Goal: Task Accomplishment & Management: Complete application form

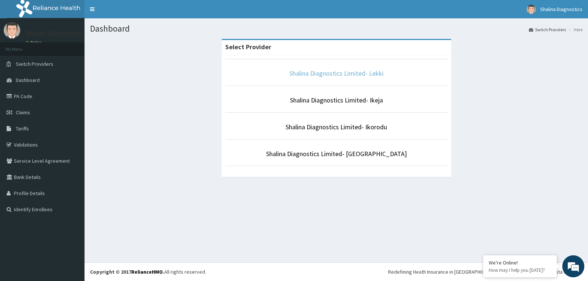
click at [340, 72] on link "Shalina Diagnostics Limited- Lekki" at bounding box center [336, 73] width 95 height 8
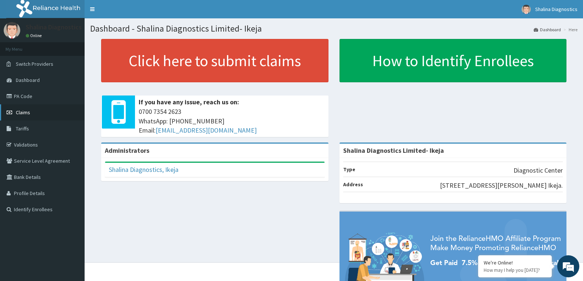
click at [19, 113] on span "Claims" at bounding box center [23, 112] width 14 height 7
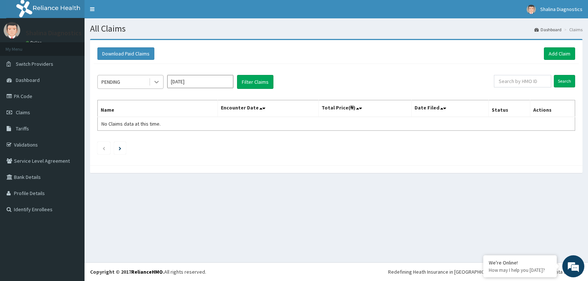
click at [156, 84] on icon at bounding box center [156, 81] width 7 height 7
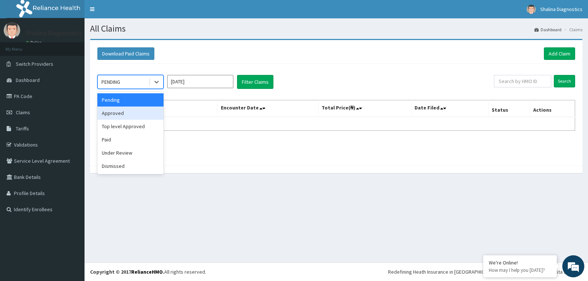
click at [113, 115] on div "Approved" at bounding box center [130, 113] width 66 height 13
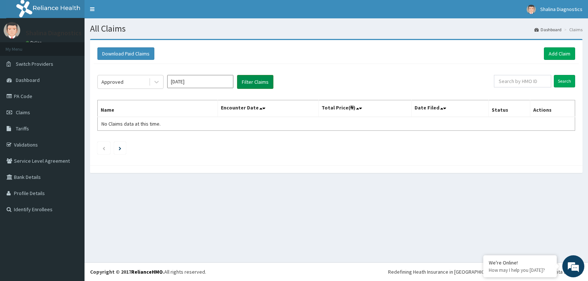
drag, startPoint x: 251, startPoint y: 82, endPoint x: 244, endPoint y: 86, distance: 8.1
click at [251, 83] on button "Filter Claims" at bounding box center [255, 82] width 36 height 14
click at [178, 81] on input "Sep 2025" at bounding box center [200, 81] width 66 height 13
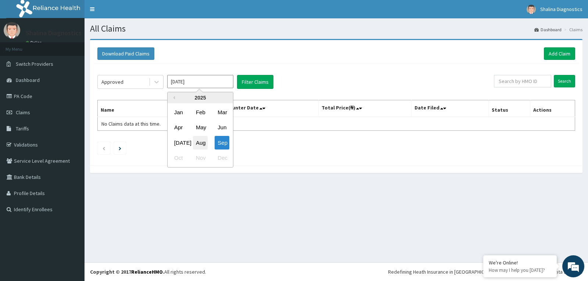
click at [201, 142] on div "Aug" at bounding box center [200, 143] width 15 height 14
type input "Aug 2025"
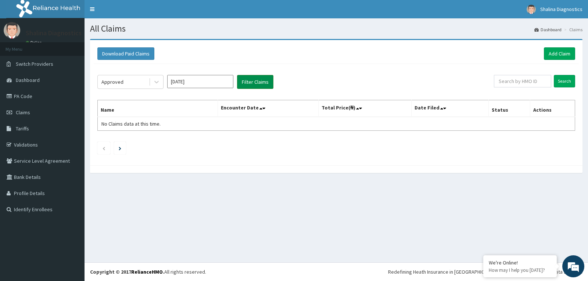
click at [250, 83] on button "Filter Claims" at bounding box center [255, 82] width 36 height 14
click at [253, 81] on button "Filter Claims" at bounding box center [255, 82] width 36 height 14
drag, startPoint x: 546, startPoint y: 29, endPoint x: 546, endPoint y: 36, distance: 7.4
click at [546, 29] on link "Dashboard" at bounding box center [548, 29] width 27 height 6
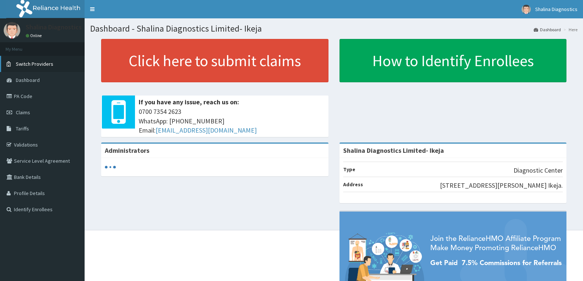
click at [43, 63] on span "Switch Providers" at bounding box center [35, 64] width 38 height 7
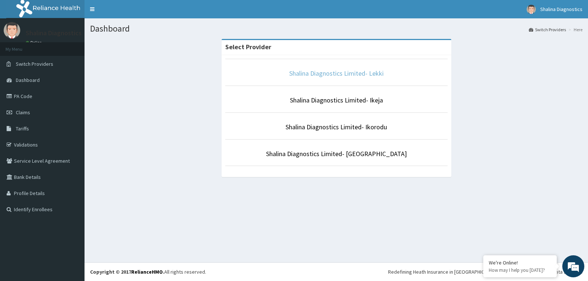
click at [351, 74] on link "Shalina Diagnostics Limited- Lekki" at bounding box center [336, 73] width 95 height 8
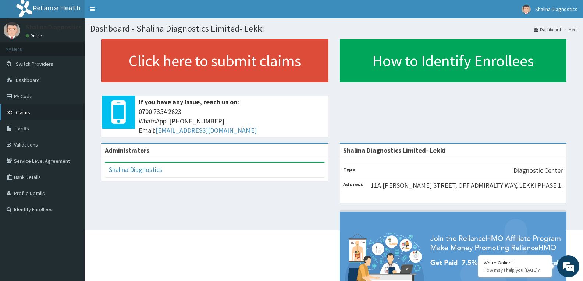
click at [27, 113] on span "Claims" at bounding box center [23, 112] width 14 height 7
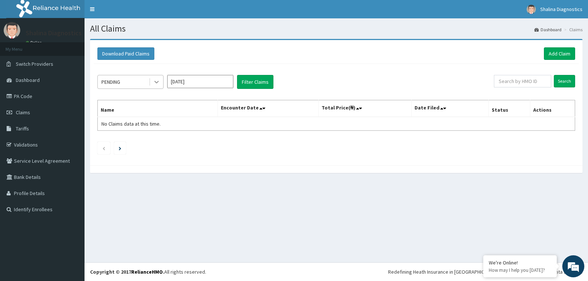
click at [156, 82] on icon at bounding box center [156, 81] width 7 height 7
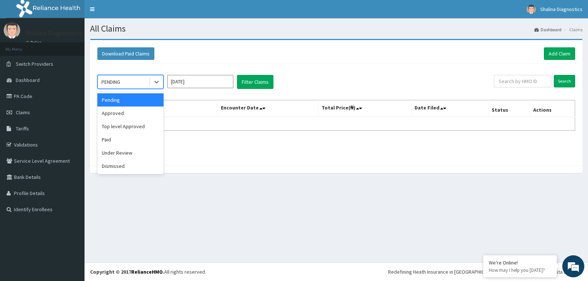
click at [117, 101] on div "Pending" at bounding box center [130, 99] width 66 height 13
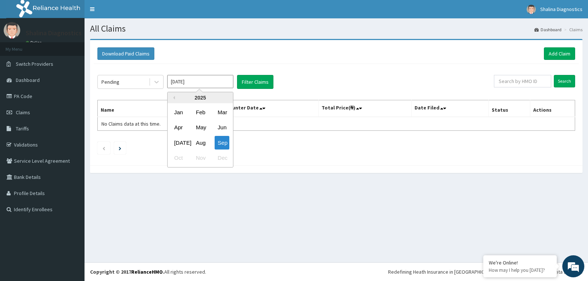
drag, startPoint x: 205, startPoint y: 85, endPoint x: 202, endPoint y: 87, distance: 3.8
click at [206, 86] on input "[DATE]" at bounding box center [200, 81] width 66 height 13
click at [202, 146] on div "Aug" at bounding box center [200, 143] width 15 height 14
type input "[DATE]"
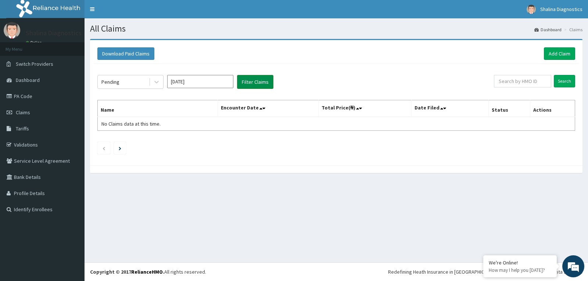
drag, startPoint x: 257, startPoint y: 83, endPoint x: 252, endPoint y: 87, distance: 6.3
click at [257, 85] on button "Filter Claims" at bounding box center [255, 82] width 36 height 14
click at [155, 81] on icon at bounding box center [156, 82] width 4 height 3
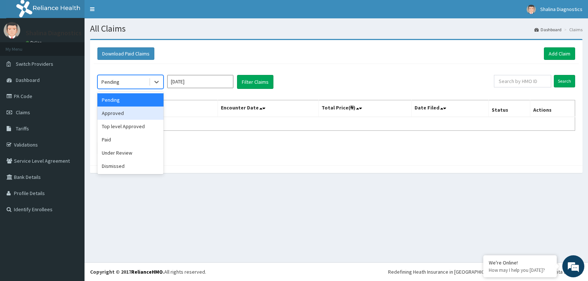
click at [110, 114] on div "Approved" at bounding box center [130, 113] width 66 height 13
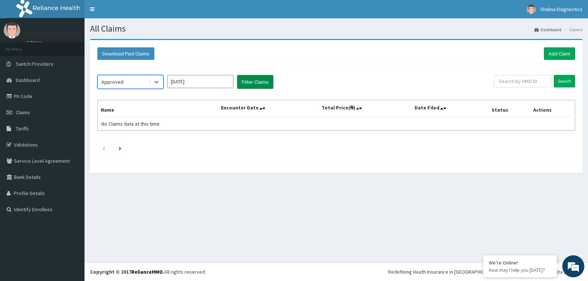
click at [260, 83] on button "Filter Claims" at bounding box center [255, 82] width 36 height 14
click at [257, 84] on button "Filter Claims" at bounding box center [255, 82] width 36 height 14
click at [23, 112] on span "Claims" at bounding box center [23, 112] width 14 height 7
click at [25, 99] on link "PA Code" at bounding box center [42, 96] width 85 height 16
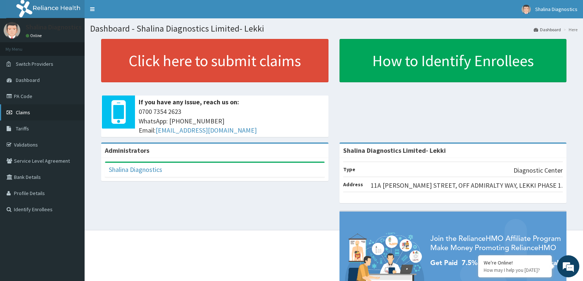
click at [22, 113] on span "Claims" at bounding box center [23, 112] width 14 height 7
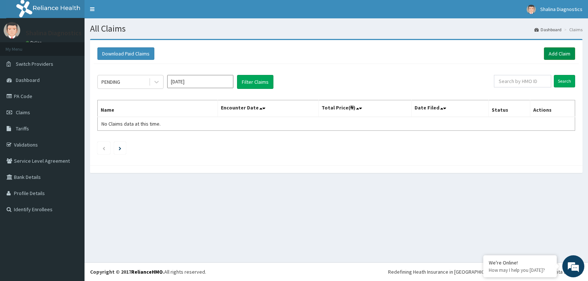
drag, startPoint x: 557, startPoint y: 56, endPoint x: 554, endPoint y: 60, distance: 4.9
click at [556, 56] on link "Add Claim" at bounding box center [559, 53] width 31 height 13
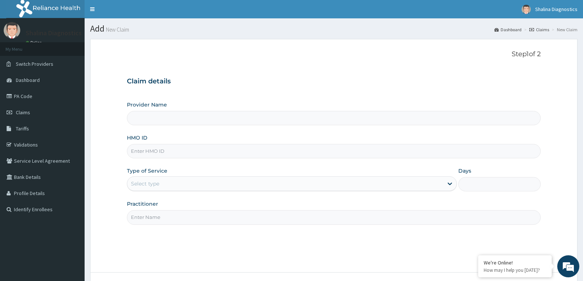
type input "Shalina Diagnostics Limited- Lekki"
click at [171, 153] on input "HMO ID" at bounding box center [334, 151] width 414 height 14
paste input "PA/C217BA"
drag, startPoint x: 158, startPoint y: 152, endPoint x: 111, endPoint y: 148, distance: 47.2
click at [111, 148] on form "Step 1 of 2 Claim details Provider Name Shalina Diagnostics Limited- Lekki HMO …" at bounding box center [333, 176] width 487 height 275
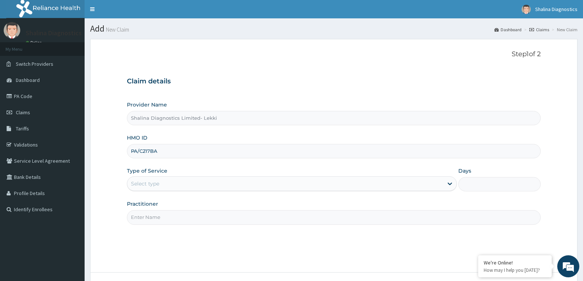
paste input "PI/10025/D"
type input "PPI/10025/D"
click at [159, 184] on div "Select type" at bounding box center [145, 183] width 28 height 7
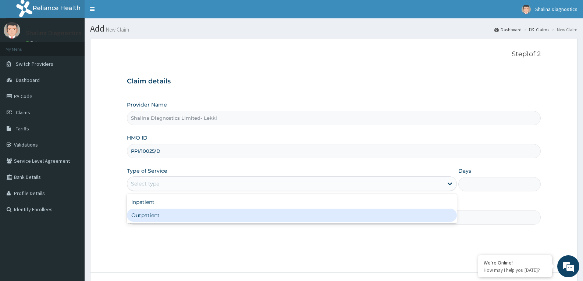
click at [148, 213] on div "Outpatient" at bounding box center [292, 215] width 330 height 13
type input "1"
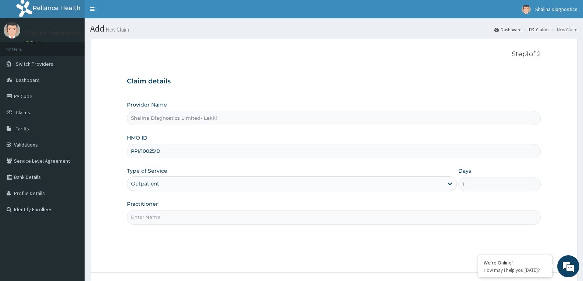
click at [154, 220] on input "Practitioner" at bounding box center [334, 217] width 414 height 14
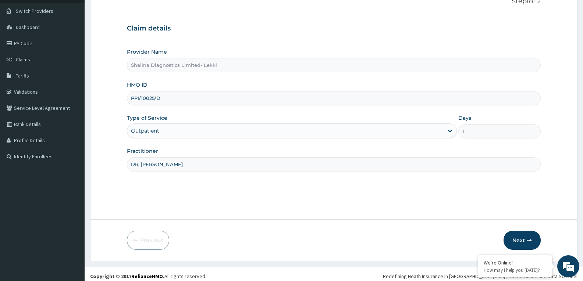
scroll to position [57, 0]
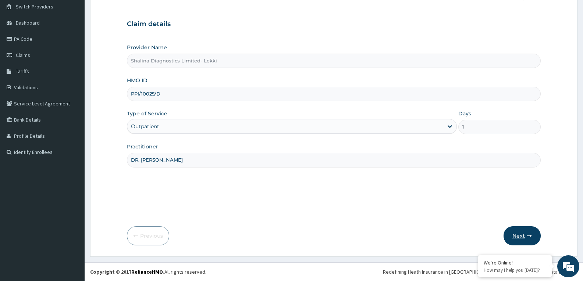
type input "DR. EMMA"
click at [524, 237] on button "Next" at bounding box center [521, 236] width 37 height 19
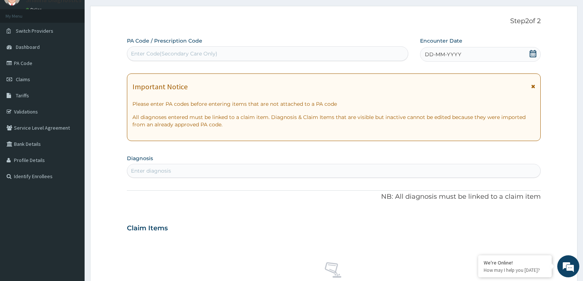
scroll to position [0, 0]
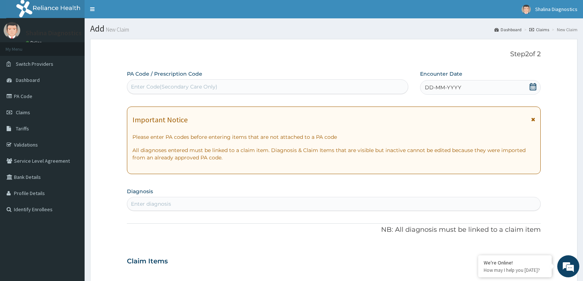
click at [192, 88] on div "Enter Code(Secondary Care Only)" at bounding box center [174, 86] width 86 height 7
paste input "PA/C217BA"
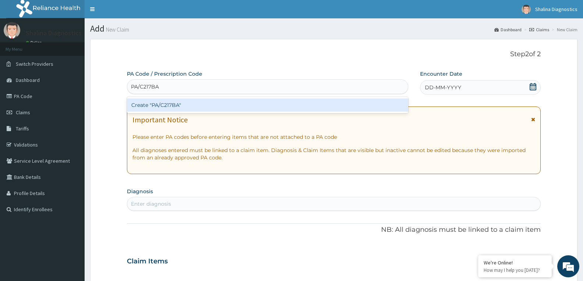
type input "PA/C217BA"
click at [533, 86] on div "PA Code / Prescription Code option Create "PA/C217BA" focused, 1 of 1. 1 result…" at bounding box center [334, 260] width 414 height 381
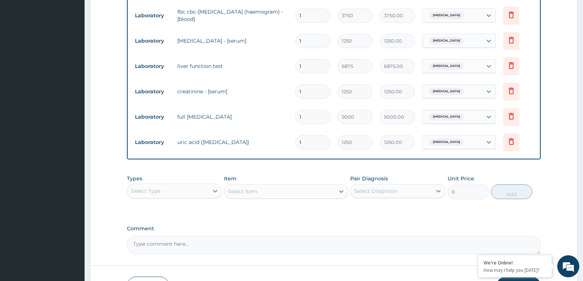
scroll to position [368, 0]
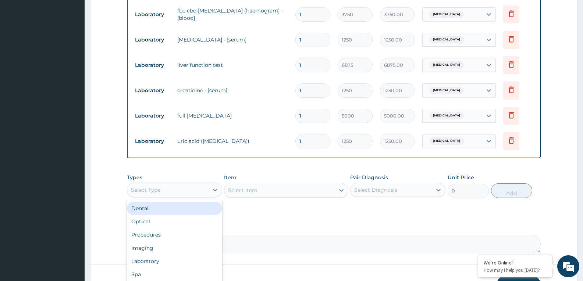
click at [179, 190] on div "Select Type" at bounding box center [167, 190] width 81 height 12
click at [170, 207] on div "Dental" at bounding box center [174, 208] width 95 height 13
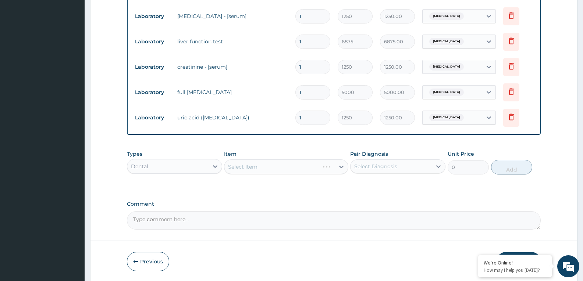
scroll to position [417, 0]
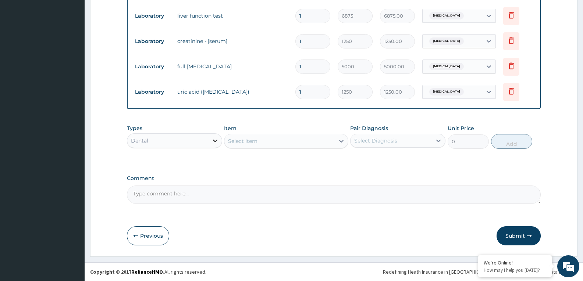
click at [216, 143] on icon at bounding box center [214, 140] width 7 height 7
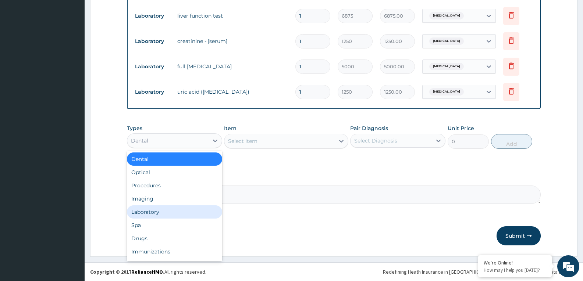
click at [153, 210] on div "Laboratory" at bounding box center [174, 212] width 95 height 13
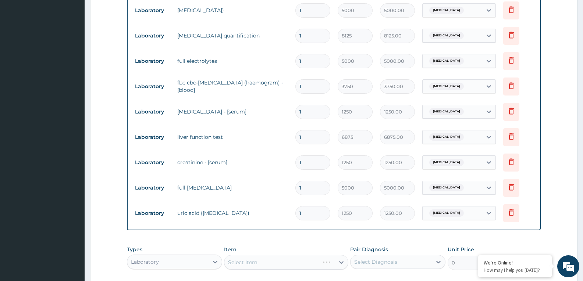
scroll to position [344, 0]
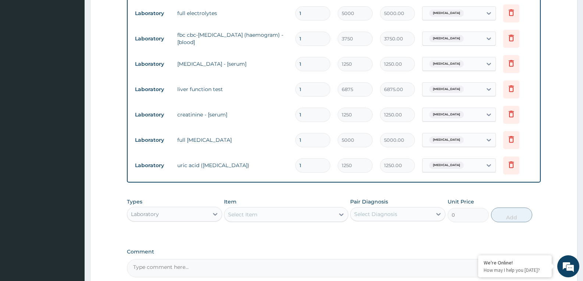
click at [251, 213] on div "Select Item" at bounding box center [242, 214] width 29 height 7
click at [258, 214] on div "Select Item" at bounding box center [279, 215] width 110 height 12
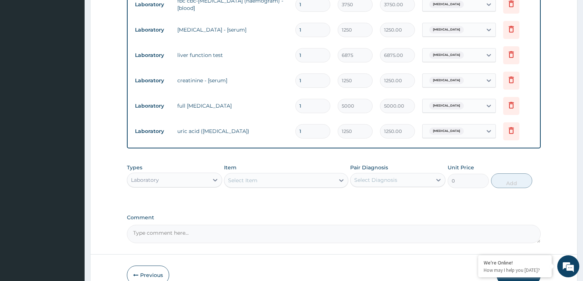
scroll to position [417, 0]
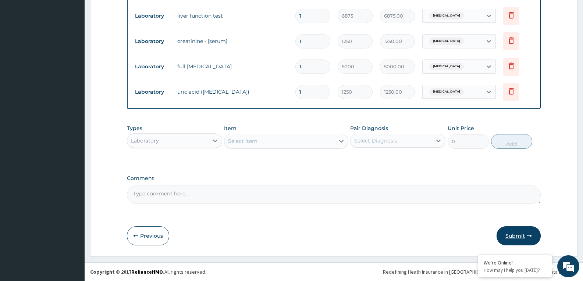
click at [507, 236] on button "Submit" at bounding box center [519, 236] width 44 height 19
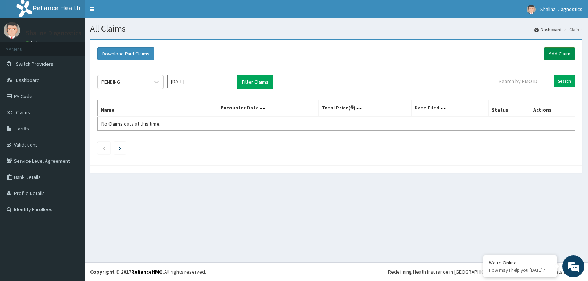
click at [564, 54] on link "Add Claim" at bounding box center [559, 53] width 31 height 13
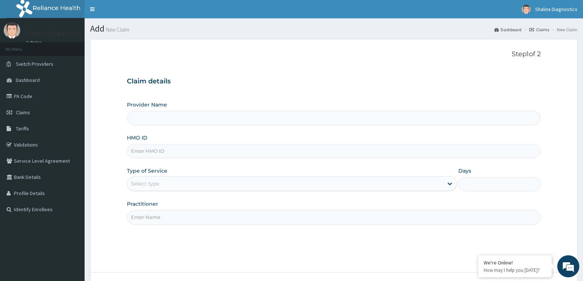
click at [154, 120] on input "Provider Name" at bounding box center [334, 118] width 414 height 14
click at [155, 152] on input "HMO ID" at bounding box center [334, 151] width 414 height 14
paste input "MAV/10007/A"
type input "MAV/10007/A"
type input "Shalina Diagnostics Limited- Lekki"
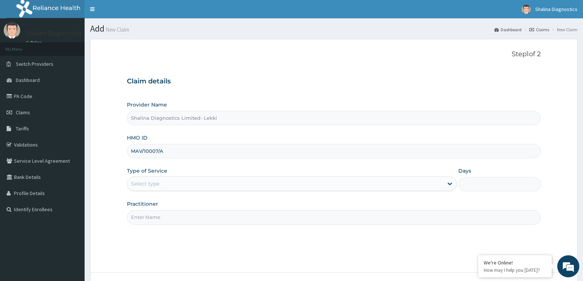
type input "MAV/10007/A"
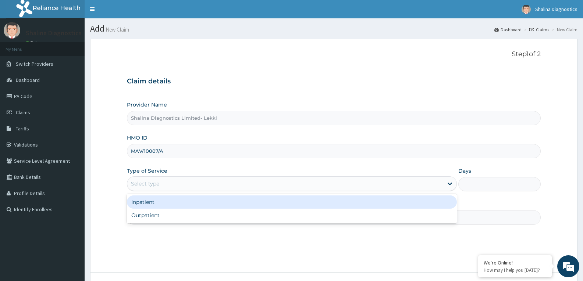
click at [161, 185] on div "Select type" at bounding box center [285, 184] width 316 height 12
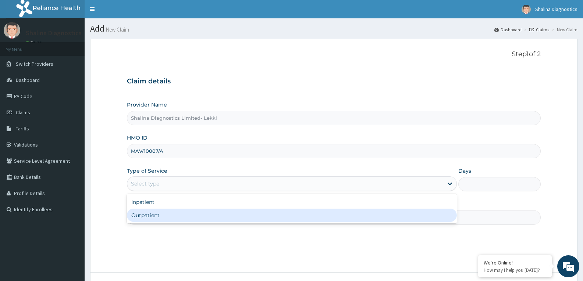
click at [143, 217] on div "Outpatient" at bounding box center [292, 215] width 330 height 13
type input "1"
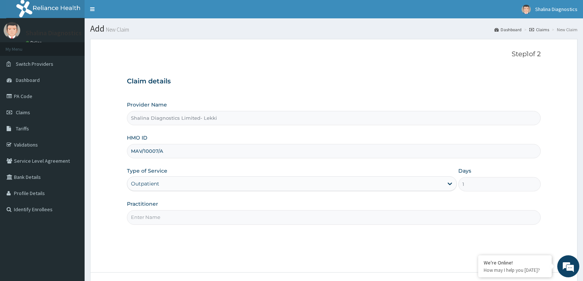
click at [156, 218] on input "Practitioner" at bounding box center [334, 217] width 414 height 14
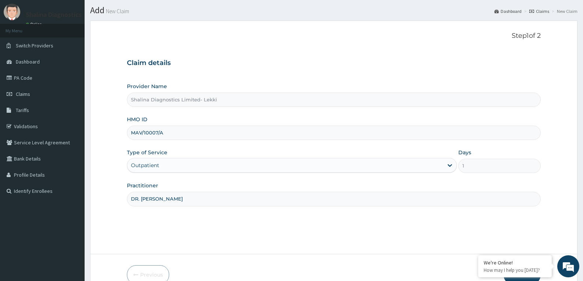
scroll to position [37, 0]
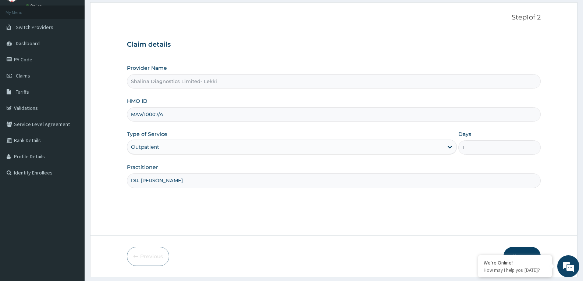
type input "DR. EMMA"
click at [297, 216] on div "Step 1 of 2 Claim details Provider Name Shalina Diagnostics Limited- Lekki HMO …" at bounding box center [334, 119] width 414 height 211
click at [527, 251] on button "Next" at bounding box center [521, 256] width 37 height 19
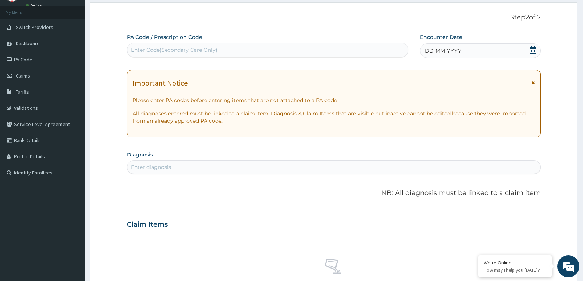
click at [186, 49] on div "Enter Code(Secondary Care Only)" at bounding box center [174, 49] width 86 height 7
paste input "PA/6CA57D"
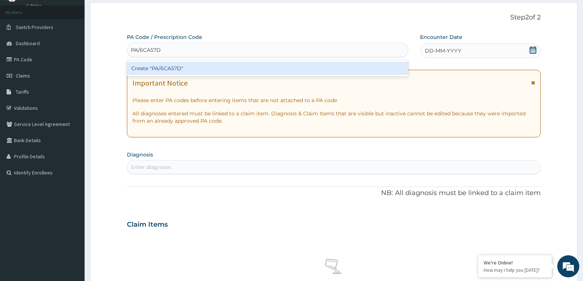
type input "PA/6CA57D"
click at [534, 50] on div "PA Code / Prescription Code option Create "PA/6CA57D" focused, 1 of 1. 1 result…" at bounding box center [334, 223] width 414 height 381
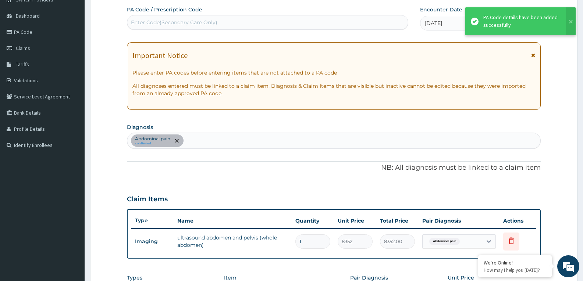
scroll to position [147, 0]
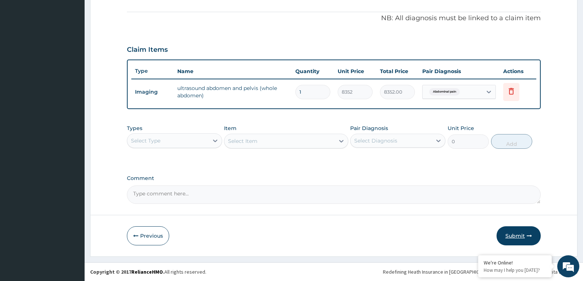
drag, startPoint x: 511, startPoint y: 238, endPoint x: 494, endPoint y: 229, distance: 19.3
click at [511, 238] on button "Submit" at bounding box center [519, 236] width 44 height 19
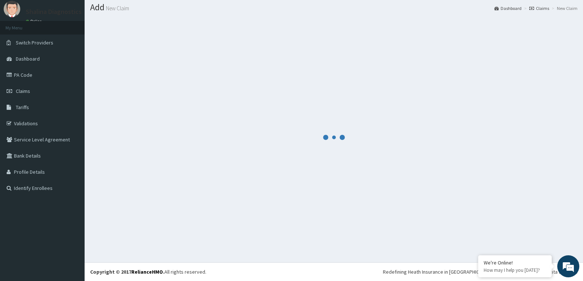
scroll to position [214, 0]
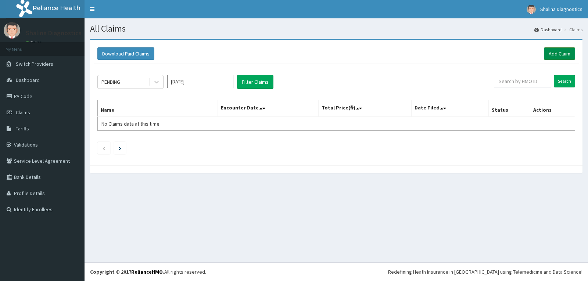
click at [565, 54] on link "Add Claim" at bounding box center [559, 53] width 31 height 13
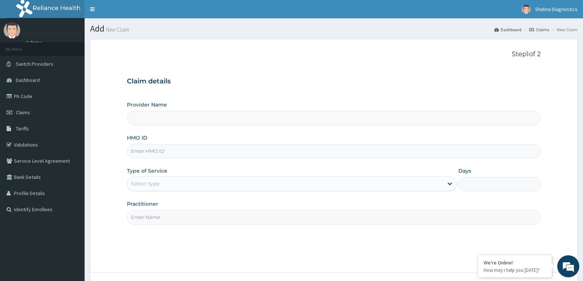
type input "Shalina Diagnostics Limited- Lekki"
click at [168, 149] on input "HMO ID" at bounding box center [334, 151] width 414 height 14
paste input "ENP/10925/B"
type input "ENP/10925/B"
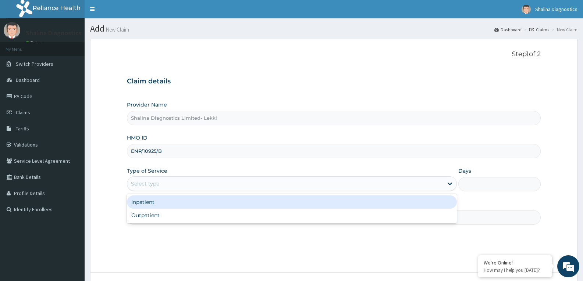
drag, startPoint x: 161, startPoint y: 182, endPoint x: 151, endPoint y: 195, distance: 16.6
click at [160, 183] on div "Select type" at bounding box center [285, 184] width 316 height 12
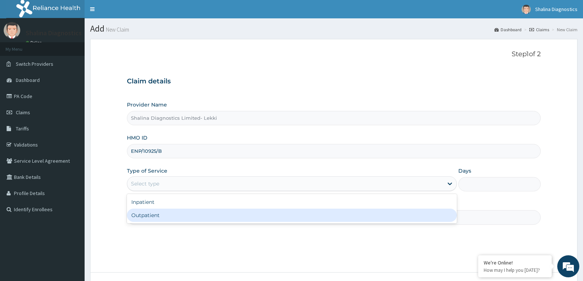
click at [144, 213] on div "Outpatient" at bounding box center [292, 215] width 330 height 13
type input "1"
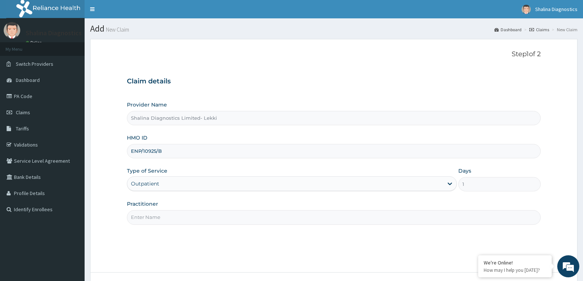
click at [152, 221] on input "Practitioner" at bounding box center [334, 217] width 414 height 14
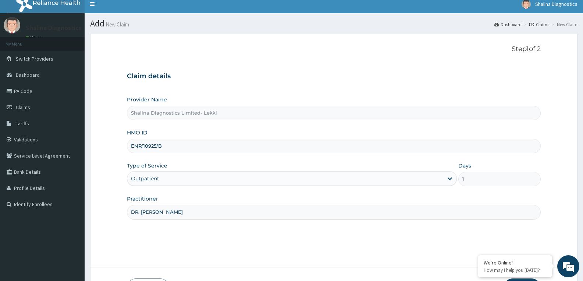
scroll to position [57, 0]
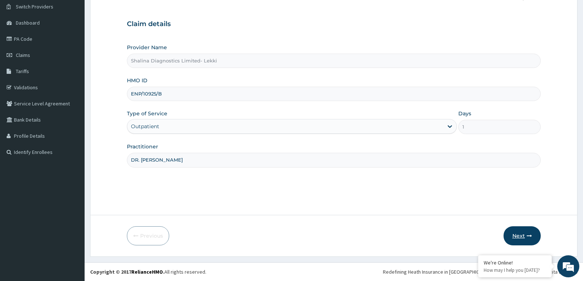
type input "DR. [PERSON_NAME]"
click at [517, 235] on button "Next" at bounding box center [521, 236] width 37 height 19
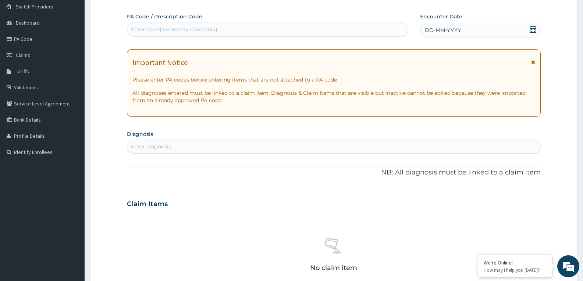
click at [190, 25] on div "Enter Code(Secondary Care Only)" at bounding box center [267, 30] width 281 height 12
paste input "PA/F26F41"
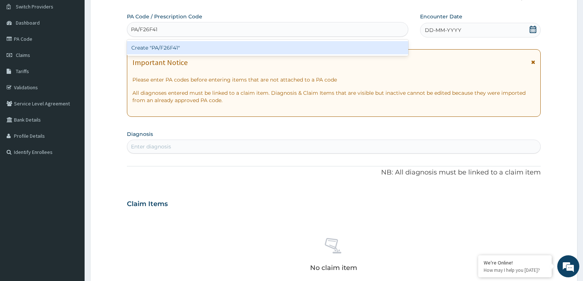
type input "PA/F26F41"
click at [533, 31] on div "PA Code / Prescription Code option Create "PA/F26F41" focused, 1 of 1. 1 result…" at bounding box center [334, 203] width 414 height 381
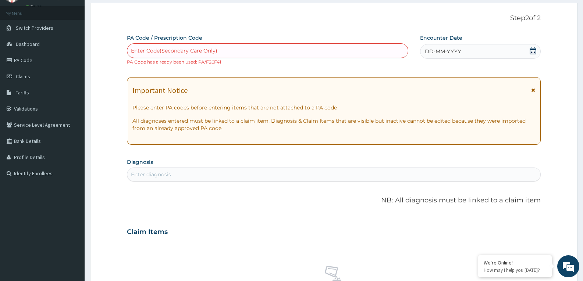
scroll to position [0, 0]
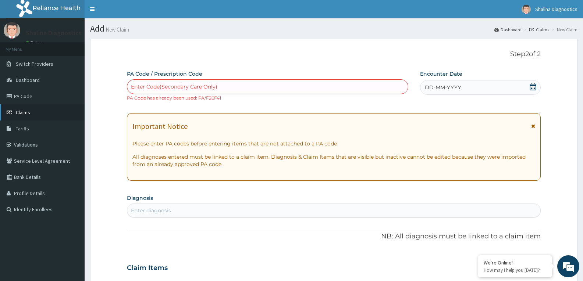
click at [19, 112] on span "Claims" at bounding box center [23, 112] width 14 height 7
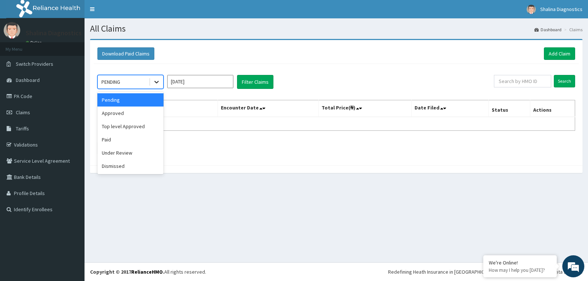
click at [156, 85] on icon at bounding box center [156, 81] width 7 height 7
click at [116, 116] on div "Approved" at bounding box center [130, 113] width 66 height 13
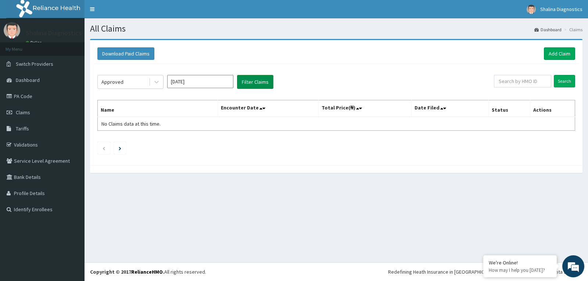
click at [256, 81] on button "Filter Claims" at bounding box center [255, 82] width 36 height 14
click at [205, 84] on input "Sep 2025" at bounding box center [200, 81] width 66 height 13
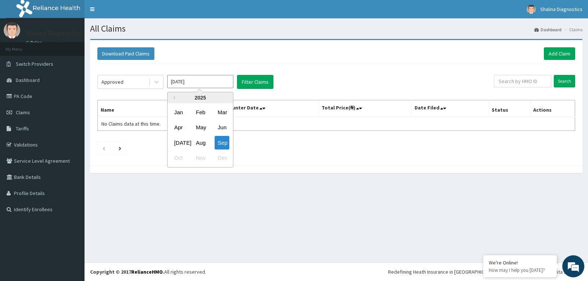
click at [200, 142] on div "Aug" at bounding box center [200, 143] width 15 height 14
type input "Aug 2025"
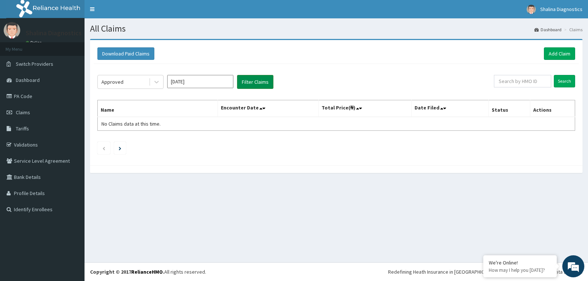
click at [259, 83] on button "Filter Claims" at bounding box center [255, 82] width 36 height 14
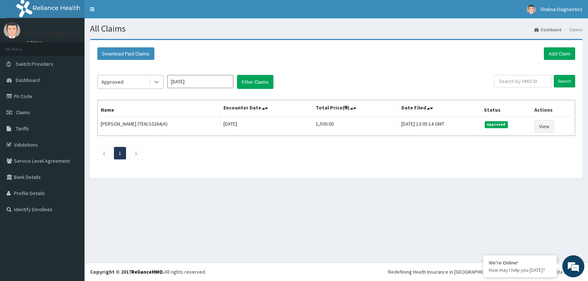
click at [156, 82] on icon at bounding box center [156, 81] width 7 height 7
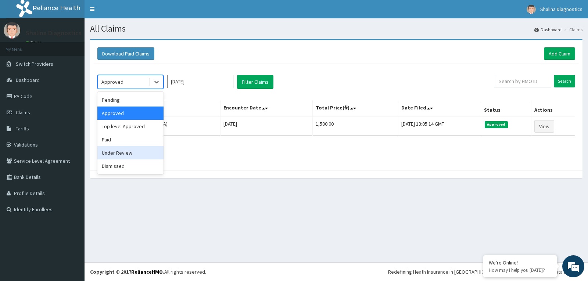
click at [127, 152] on div "Under Review" at bounding box center [130, 152] width 66 height 13
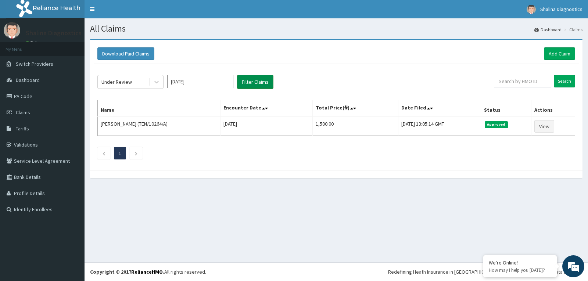
click at [266, 80] on button "Filter Claims" at bounding box center [255, 82] width 36 height 14
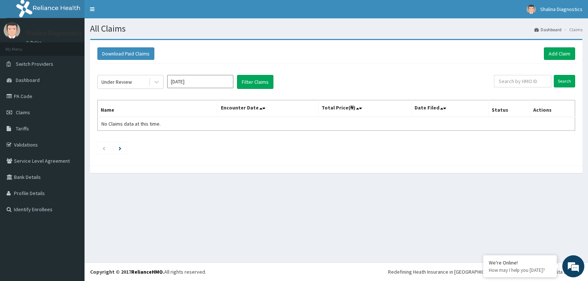
click at [204, 82] on input "Aug 2025" at bounding box center [200, 81] width 66 height 13
click at [201, 140] on div "Aug" at bounding box center [200, 143] width 15 height 14
drag, startPoint x: 257, startPoint y: 76, endPoint x: 253, endPoint y: 80, distance: 5.5
click at [257, 78] on button "Filter Claims" at bounding box center [255, 82] width 36 height 14
click at [257, 80] on button "Filter Claims" at bounding box center [255, 82] width 36 height 14
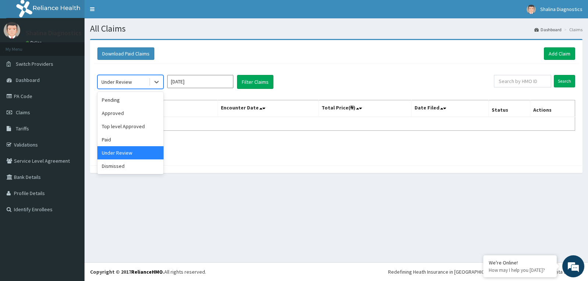
click at [138, 84] on div "Under Review" at bounding box center [123, 82] width 51 height 12
click at [118, 113] on div "Approved" at bounding box center [130, 113] width 66 height 13
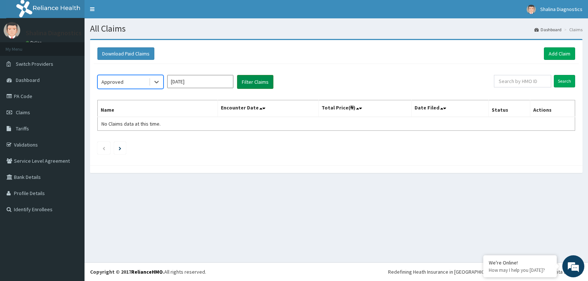
click at [252, 83] on button "Filter Claims" at bounding box center [255, 82] width 36 height 14
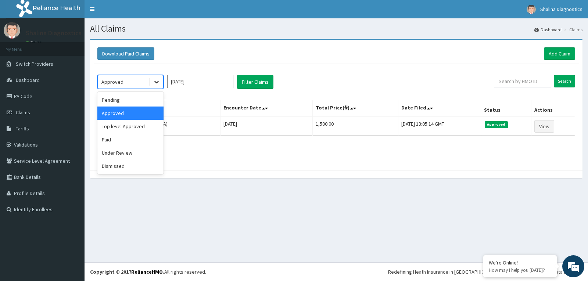
click at [158, 82] on icon at bounding box center [156, 82] width 4 height 3
click at [119, 168] on div "Dismissed" at bounding box center [130, 166] width 66 height 13
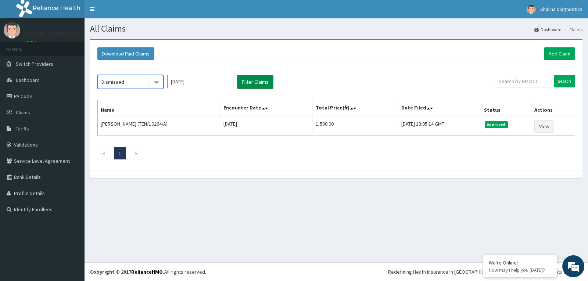
click at [252, 84] on button "Filter Claims" at bounding box center [255, 82] width 36 height 14
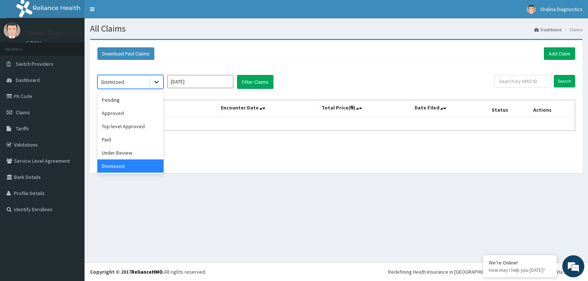
click at [155, 83] on icon at bounding box center [156, 81] width 7 height 7
click at [125, 102] on div "Pending" at bounding box center [130, 99] width 66 height 13
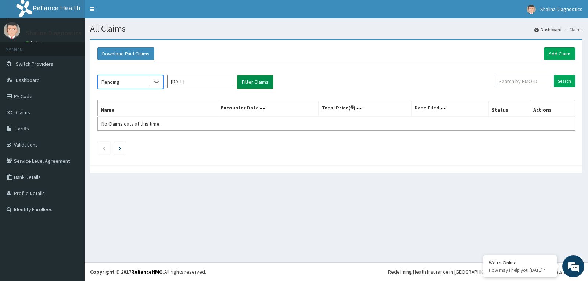
click at [246, 83] on button "Filter Claims" at bounding box center [255, 82] width 36 height 14
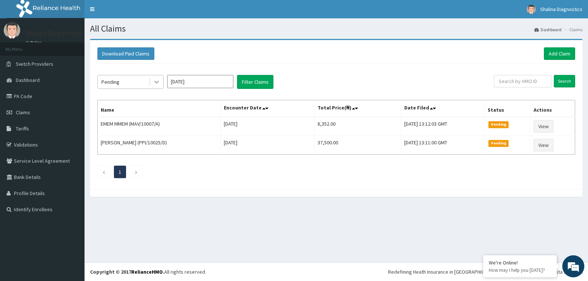
click at [157, 82] on icon at bounding box center [156, 81] width 7 height 7
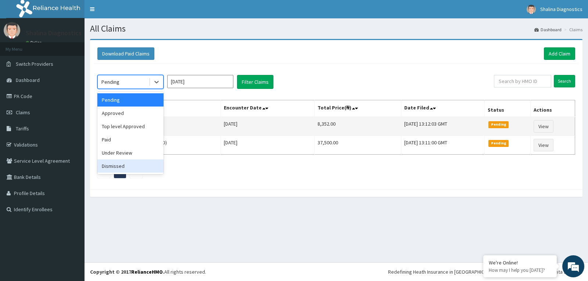
drag, startPoint x: 115, startPoint y: 169, endPoint x: 243, endPoint y: 125, distance: 135.8
click at [117, 169] on div "Dismissed" at bounding box center [130, 166] width 66 height 13
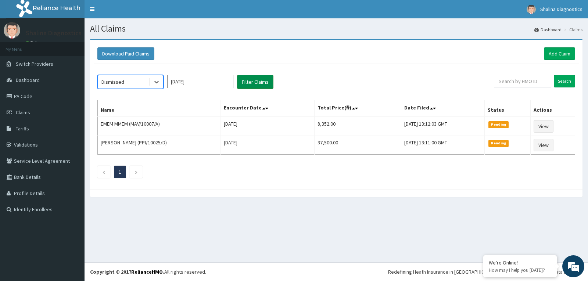
click at [257, 84] on button "Filter Claims" at bounding box center [255, 82] width 36 height 14
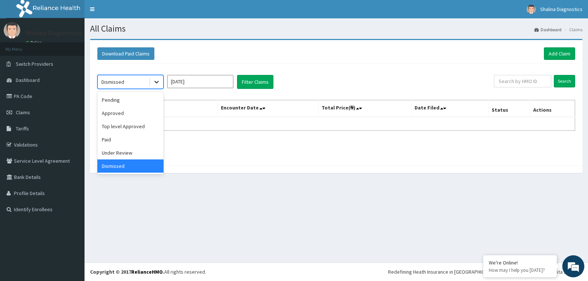
click at [159, 82] on icon at bounding box center [156, 81] width 7 height 7
click at [120, 155] on div "Under Review" at bounding box center [130, 152] width 66 height 13
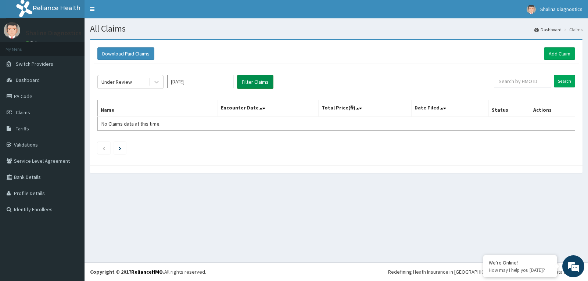
drag, startPoint x: 245, startPoint y: 81, endPoint x: 244, endPoint y: 85, distance: 3.8
click at [245, 83] on button "Filter Claims" at bounding box center [255, 82] width 36 height 14
click at [256, 82] on button "Filter Claims" at bounding box center [255, 82] width 36 height 14
click at [156, 82] on icon at bounding box center [156, 82] width 4 height 3
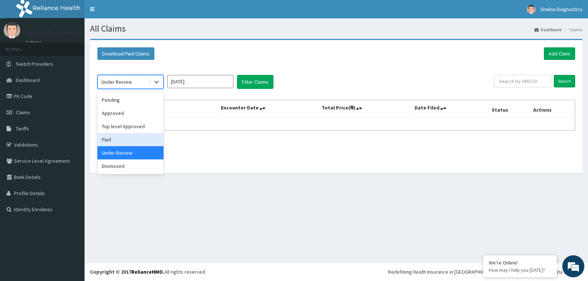
drag, startPoint x: 113, startPoint y: 140, endPoint x: 120, endPoint y: 135, distance: 8.9
click at [113, 140] on div "Paid" at bounding box center [130, 139] width 66 height 13
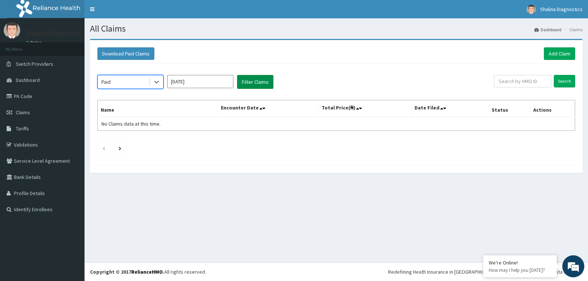
click at [241, 82] on button "Filter Claims" at bounding box center [255, 82] width 36 height 14
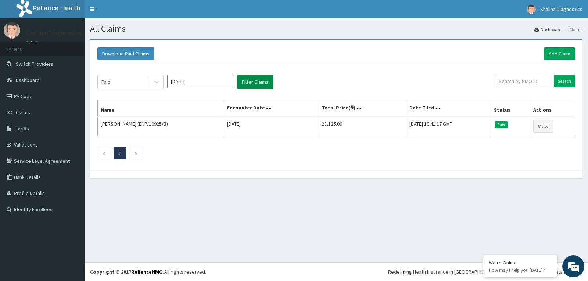
click at [248, 82] on button "Filter Claims" at bounding box center [255, 82] width 36 height 14
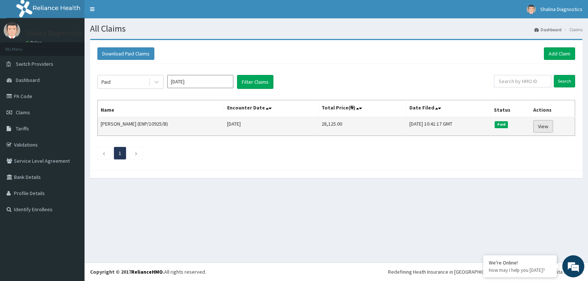
click at [548, 124] on link "View" at bounding box center [544, 126] width 20 height 13
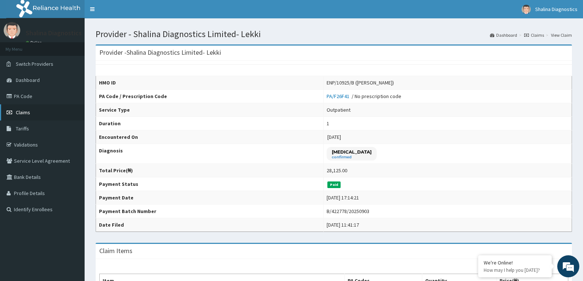
click at [22, 110] on span "Claims" at bounding box center [23, 112] width 14 height 7
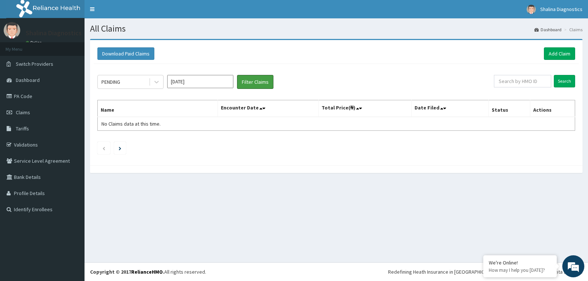
drag, startPoint x: 260, startPoint y: 80, endPoint x: 203, endPoint y: 82, distance: 56.7
click at [260, 81] on button "Filter Claims" at bounding box center [255, 82] width 36 height 14
drag, startPoint x: 204, startPoint y: 81, endPoint x: 195, endPoint y: 88, distance: 11.1
click at [204, 81] on input "[DATE]" at bounding box center [200, 81] width 66 height 13
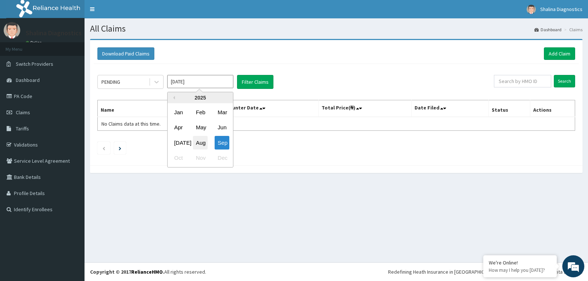
drag, startPoint x: 201, startPoint y: 144, endPoint x: 215, endPoint y: 132, distance: 18.6
click at [201, 143] on div "Aug" at bounding box center [200, 143] width 15 height 14
type input "[DATE]"
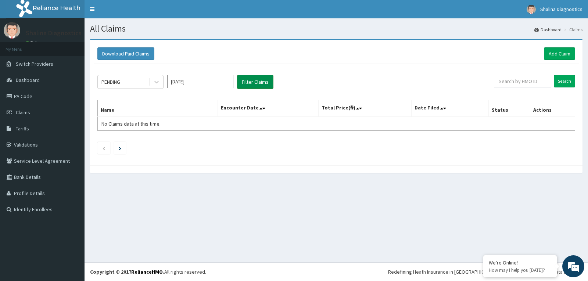
drag, startPoint x: 252, startPoint y: 79, endPoint x: 249, endPoint y: 85, distance: 6.8
click at [252, 79] on button "Filter Claims" at bounding box center [255, 82] width 36 height 14
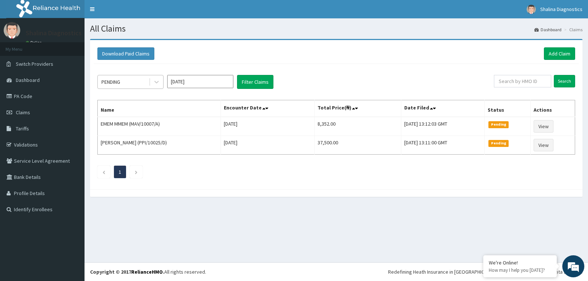
click at [141, 83] on div "PENDING" at bounding box center [123, 82] width 51 height 12
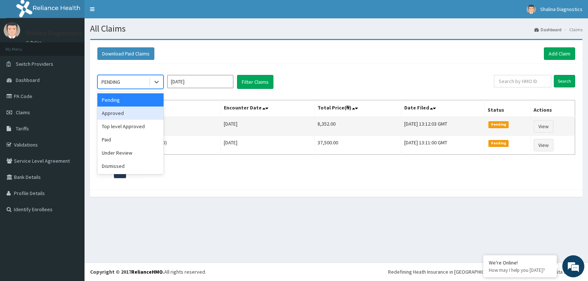
drag, startPoint x: 119, startPoint y: 114, endPoint x: 119, endPoint y: 119, distance: 4.4
click at [120, 113] on div "Approved" at bounding box center [130, 113] width 66 height 13
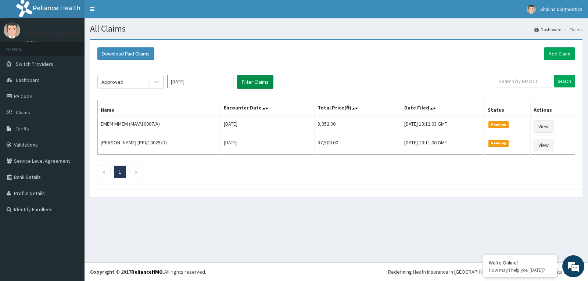
click at [250, 84] on button "Filter Claims" at bounding box center [255, 82] width 36 height 14
